Goal: Complete application form

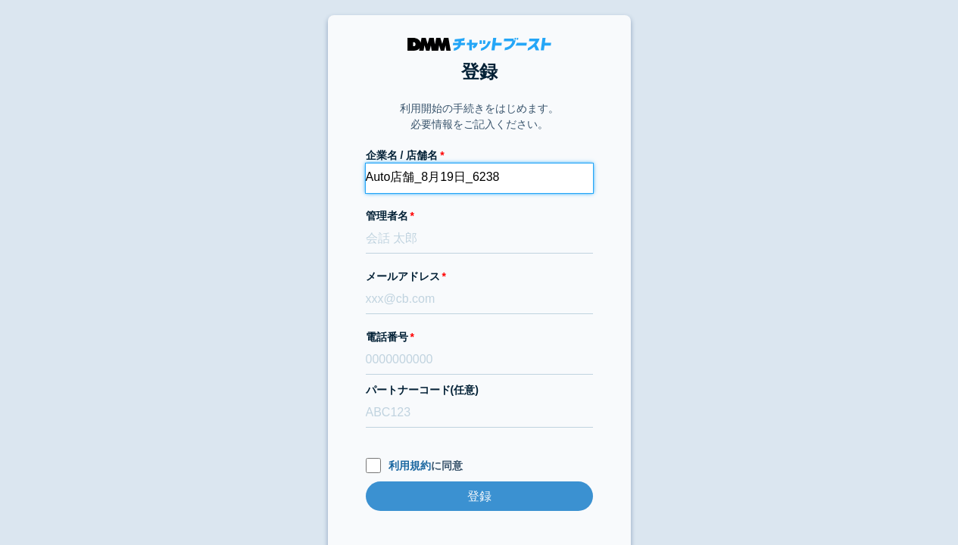
type input "Auto店舗_8月19日_6238"
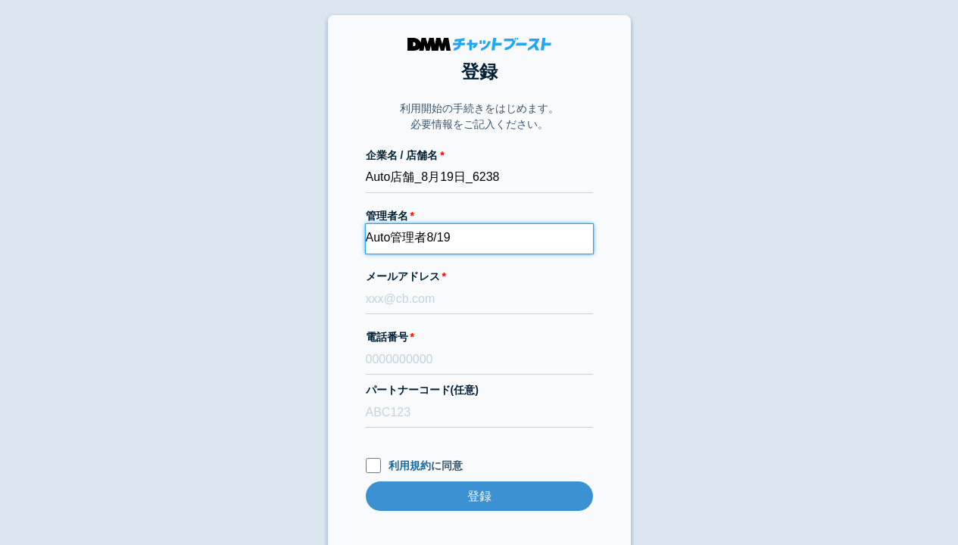
type input "Auto管理者8/19"
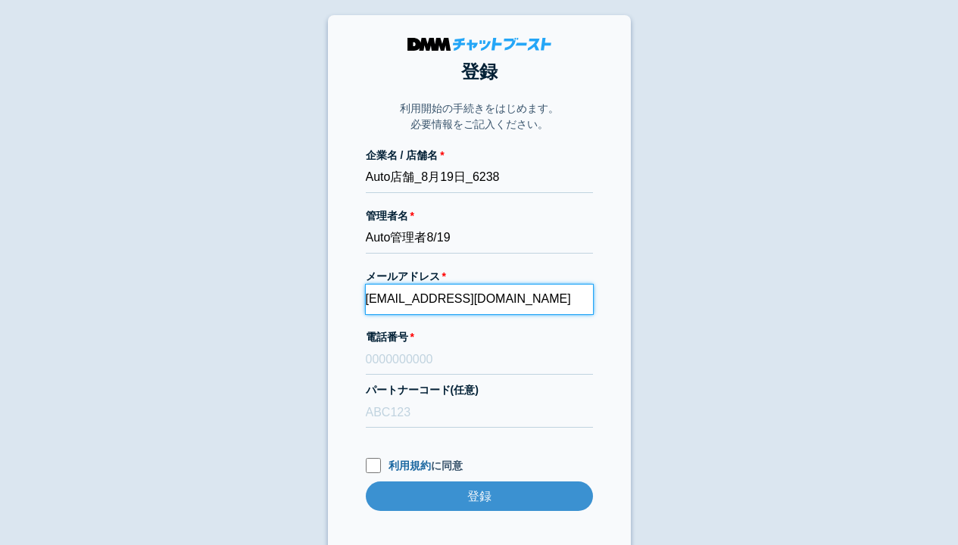
type input "[EMAIL_ADDRESS][DOMAIN_NAME]"
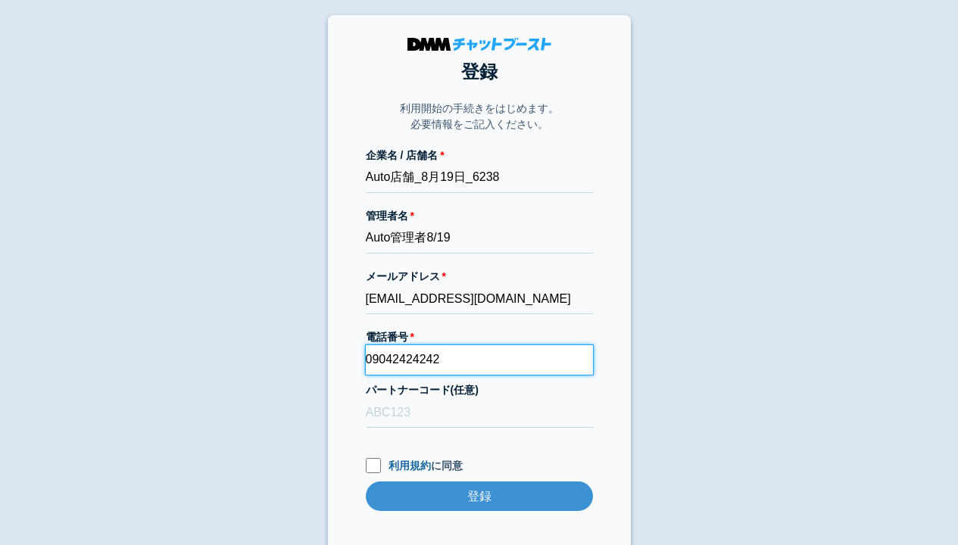
type input "09042424242"
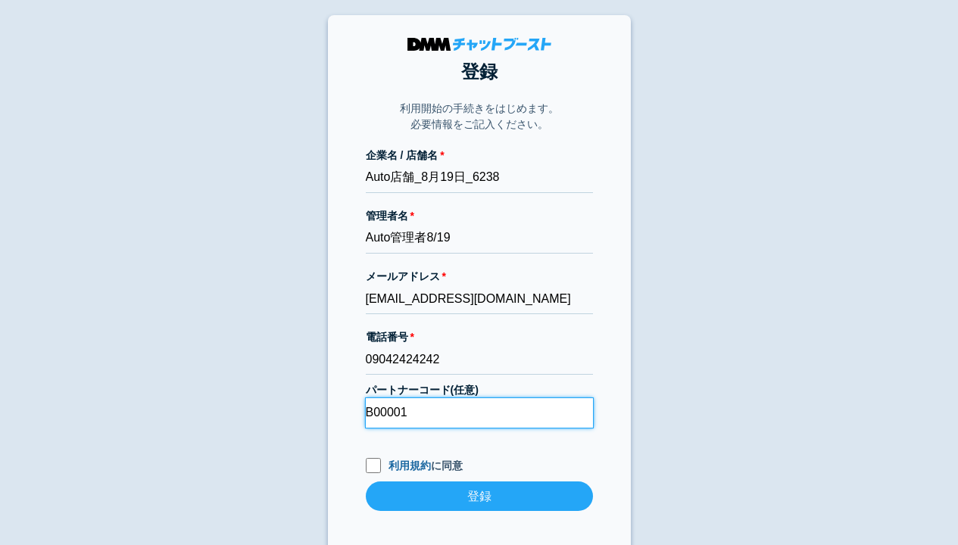
type input "B00001"
click at [372, 465] on input "利用規約 に同意" at bounding box center [373, 465] width 15 height 15
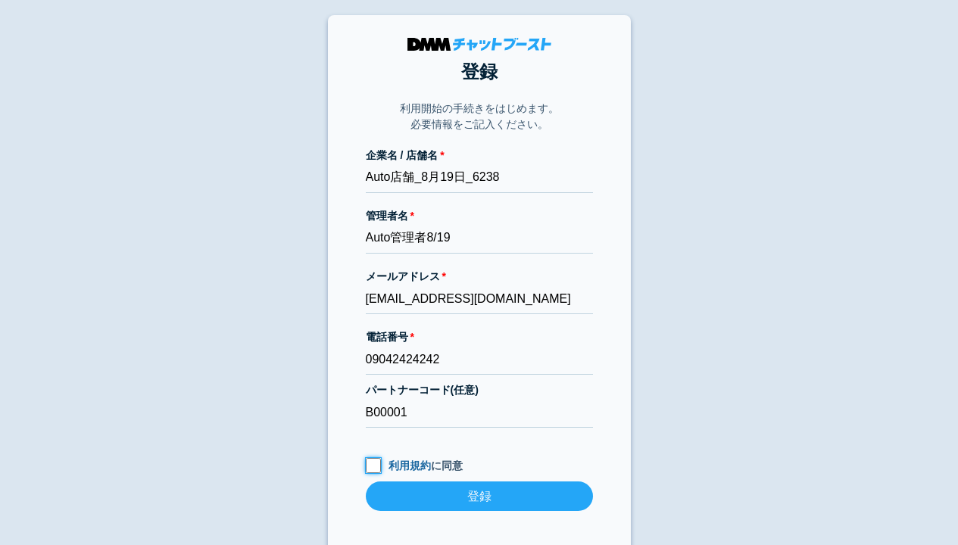
checkbox input "true"
click at [478, 496] on input "登録" at bounding box center [479, 497] width 227 height 30
